Goal: Task Accomplishment & Management: Manage account settings

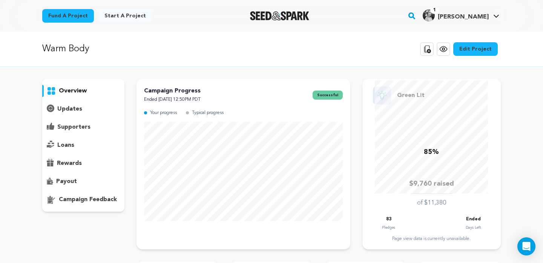
click at [89, 129] on p "supporters" at bounding box center [73, 127] width 33 height 9
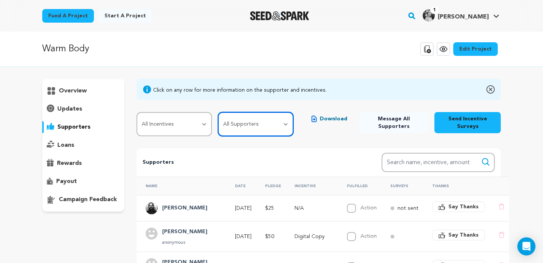
click at [251, 126] on select "All Supporters Survey not sent Survey incomplete Survey complete Incentive not …" at bounding box center [255, 124] width 75 height 24
select select "pledge_incomplete"
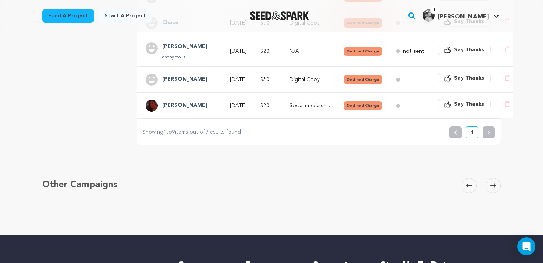
scroll to position [317, 0]
